Goal: Information Seeking & Learning: Learn about a topic

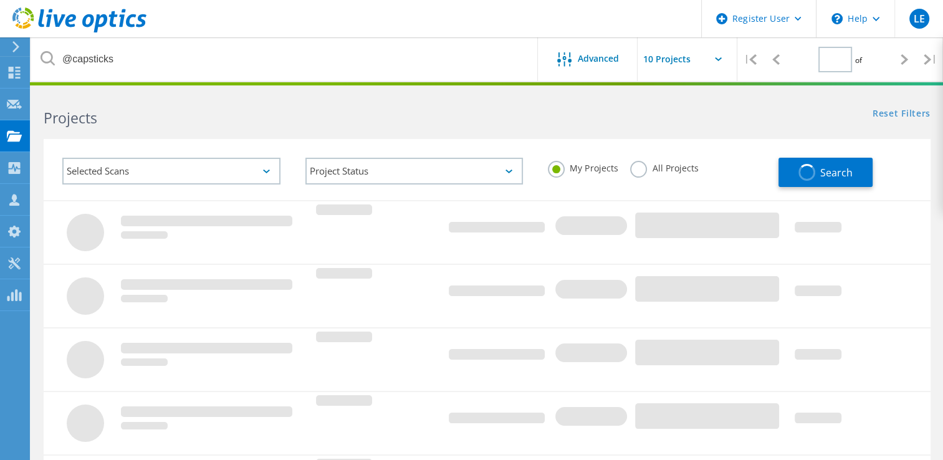
type input "1"
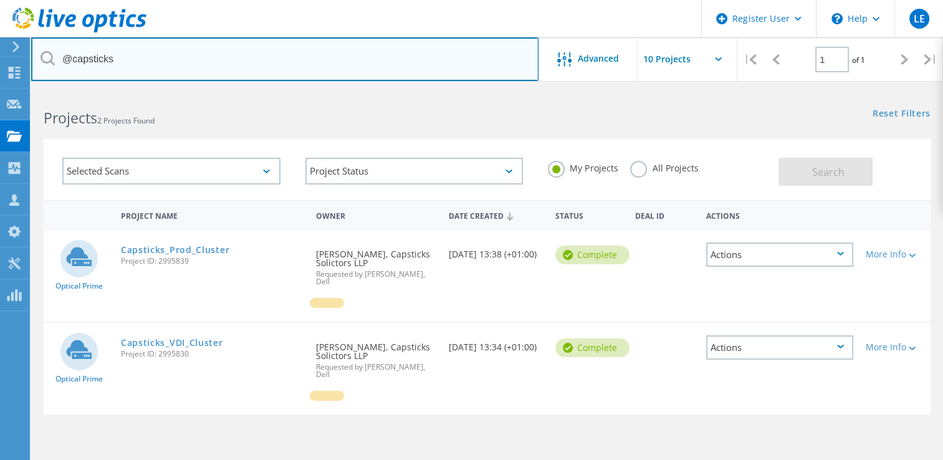
click at [130, 64] on input "@capsticks" at bounding box center [284, 59] width 507 height 44
type input "@pets"
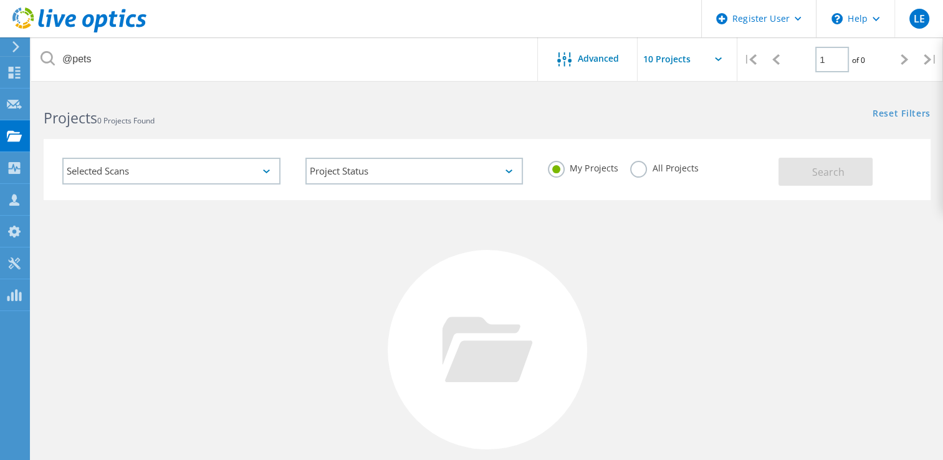
click at [637, 171] on label "All Projects" at bounding box center [664, 167] width 68 height 12
click at [0, 0] on input "All Projects" at bounding box center [0, 0] width 0 height 0
click at [835, 176] on span "Search" at bounding box center [828, 172] width 32 height 14
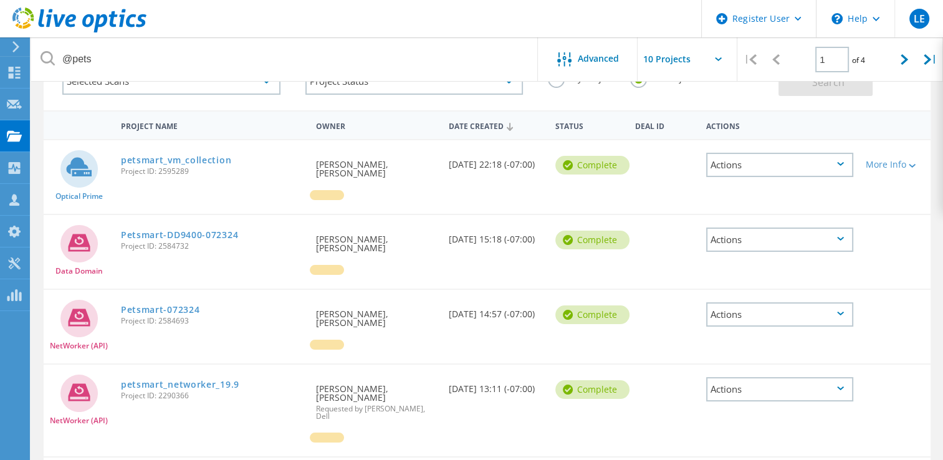
scroll to position [87, 0]
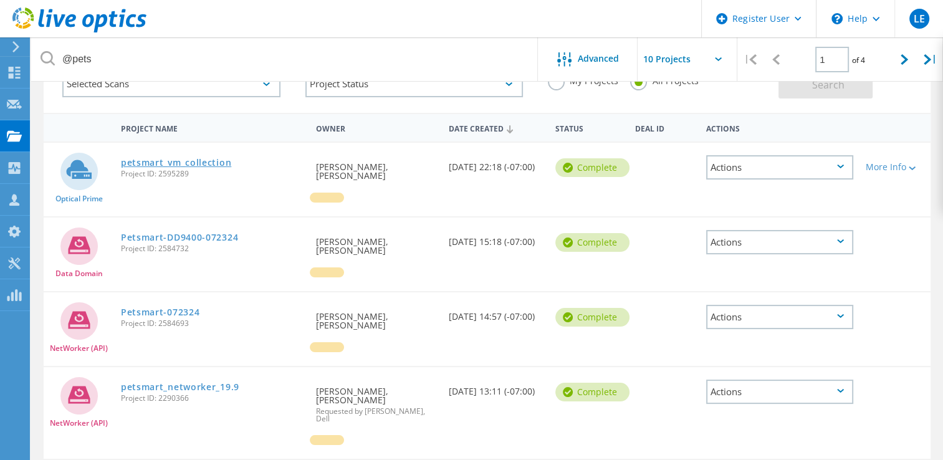
click at [171, 160] on link "petsmart_vm_collection" at bounding box center [176, 162] width 110 height 9
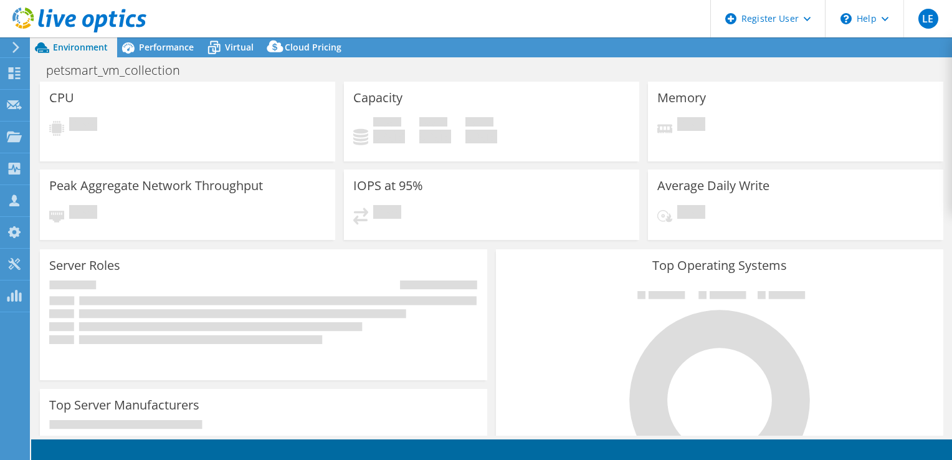
select select "USWest"
select select "USD"
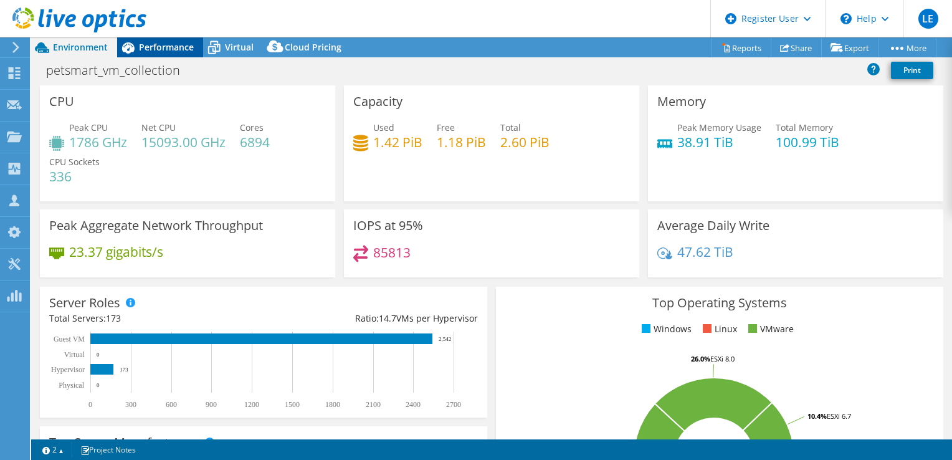
click at [162, 47] on span "Performance" at bounding box center [166, 47] width 55 height 12
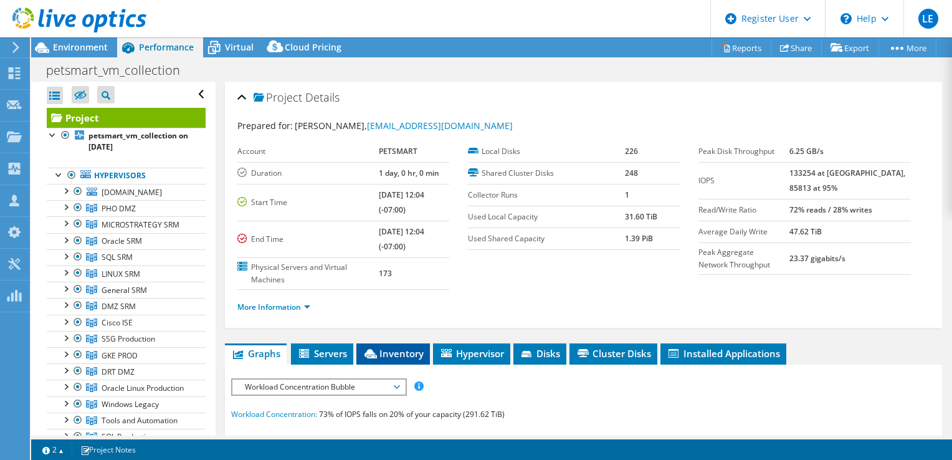
click at [385, 353] on span "Inventory" at bounding box center [393, 353] width 61 height 12
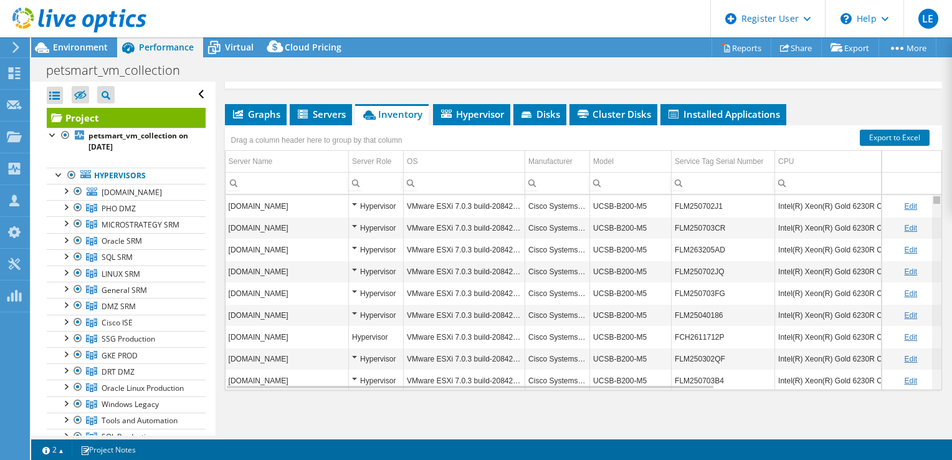
drag, startPoint x: 929, startPoint y: 201, endPoint x: 924, endPoint y: 179, distance: 22.4
click at [924, 179] on body "LE Dell User Landi Elezi [EMAIL_ADDRESS][PERSON_NAME][DOMAIN_NAME] Dell My Prof…" at bounding box center [476, 230] width 952 height 460
click at [77, 49] on span "Environment" at bounding box center [80, 47] width 55 height 12
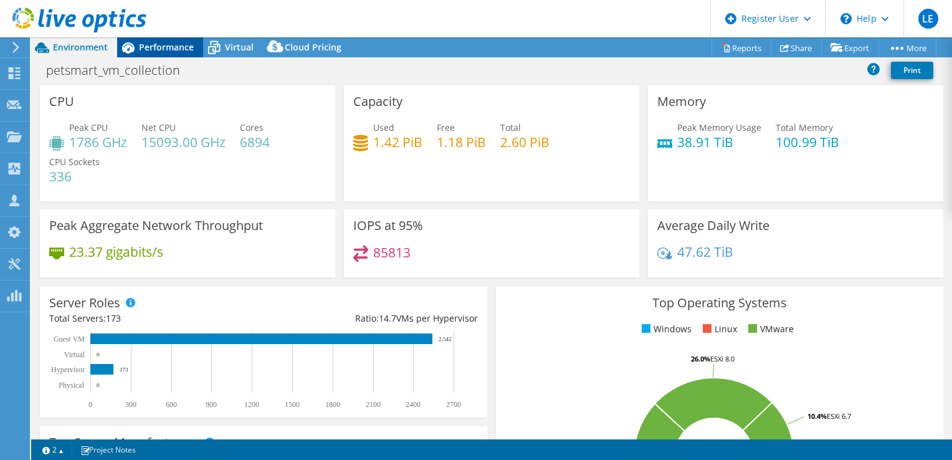
click at [163, 49] on span "Performance" at bounding box center [166, 47] width 55 height 12
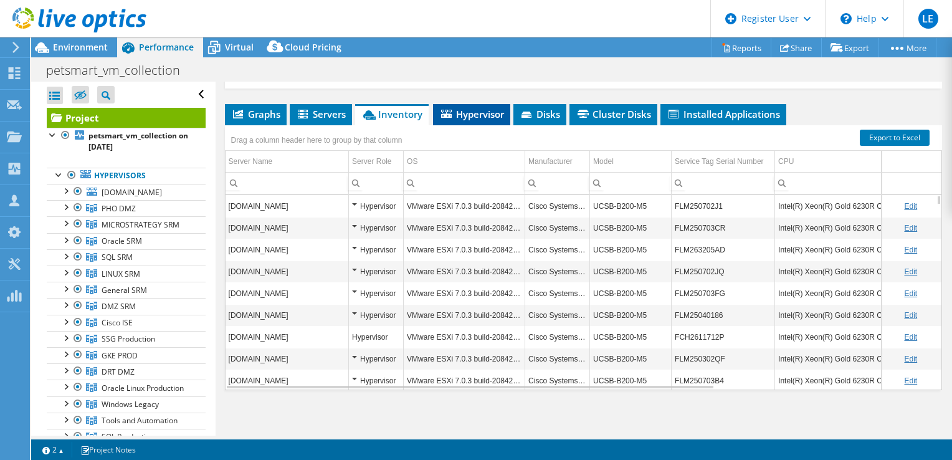
click at [494, 116] on span "Hypervisor" at bounding box center [471, 114] width 65 height 12
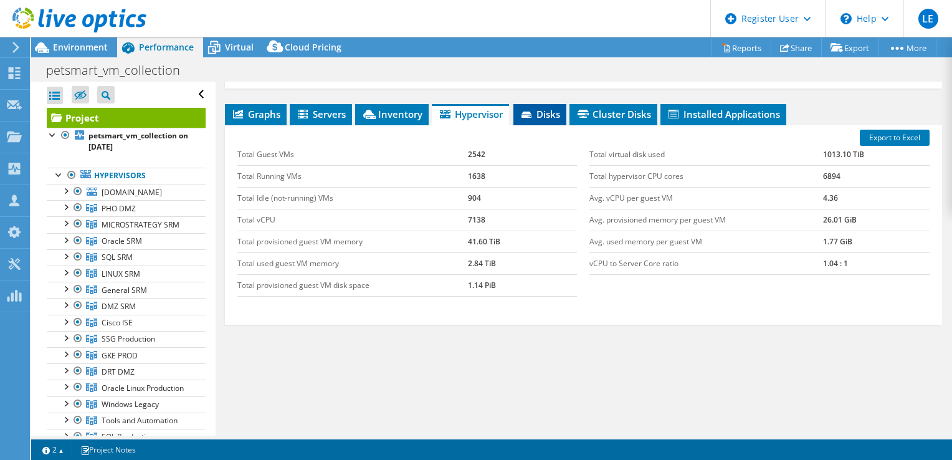
click at [553, 118] on span "Disks" at bounding box center [540, 114] width 40 height 12
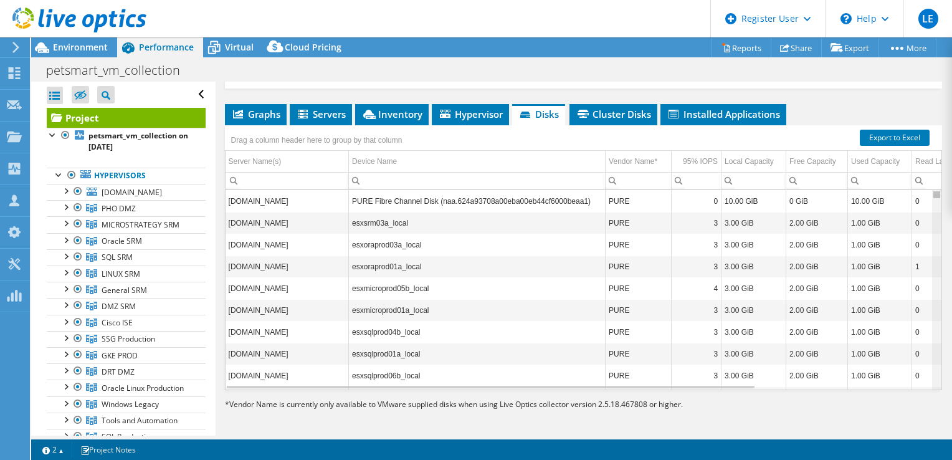
drag, startPoint x: 929, startPoint y: 193, endPoint x: 931, endPoint y: 169, distance: 24.4
click at [931, 169] on body "LE Dell User Landi Elezi [EMAIL_ADDRESS][PERSON_NAME][DOMAIN_NAME] Dell My Prof…" at bounding box center [476, 230] width 952 height 460
click at [90, 49] on span "Environment" at bounding box center [80, 47] width 55 height 12
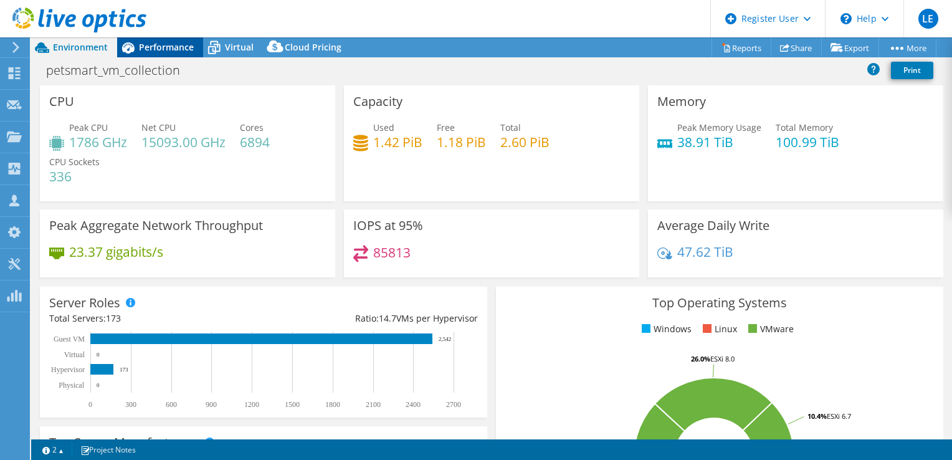
click at [160, 52] on span "Performance" at bounding box center [166, 47] width 55 height 12
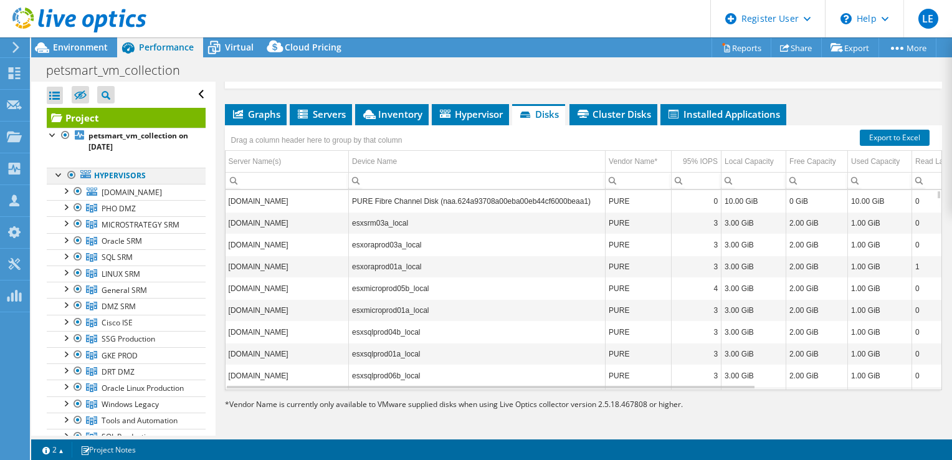
click at [60, 171] on div at bounding box center [59, 174] width 12 height 12
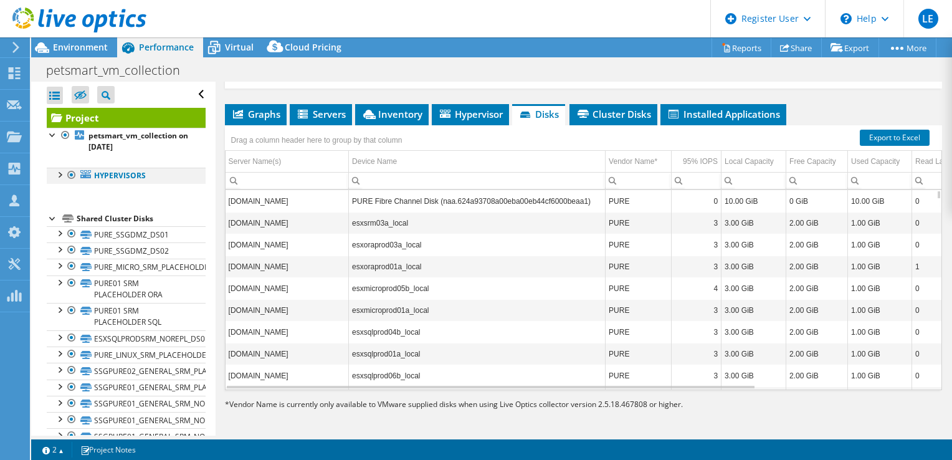
click at [60, 171] on div at bounding box center [59, 174] width 12 height 12
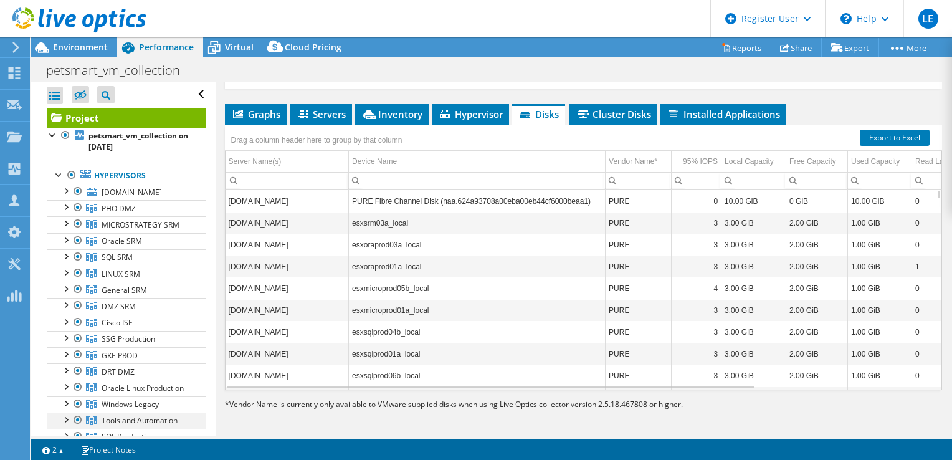
click at [69, 425] on div at bounding box center [65, 418] width 12 height 12
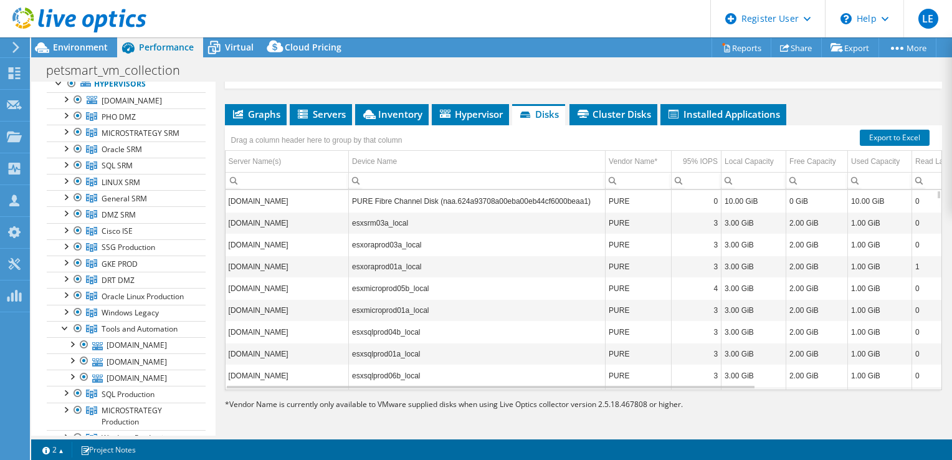
scroll to position [100, 0]
